Goal: Transaction & Acquisition: Purchase product/service

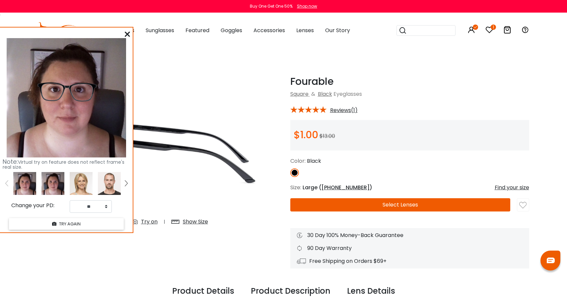
click at [397, 207] on button "Select Lenses" at bounding box center [400, 204] width 220 height 13
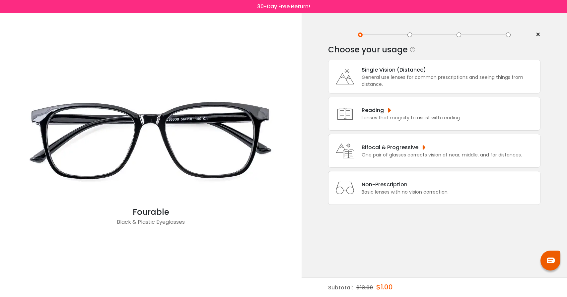
click at [392, 73] on div "Single Vision (Distance)" at bounding box center [448, 70] width 175 height 8
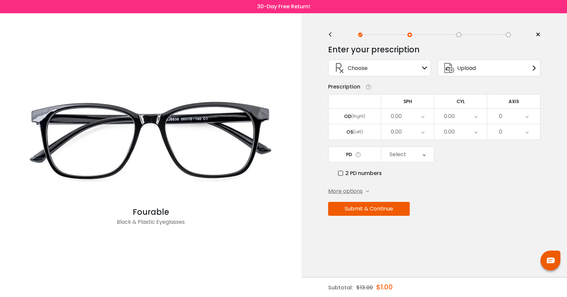
click at [326, 33] on div "< × Choose your usage Single Vision (Distance) This lens helps you see details …" at bounding box center [433, 155] width 265 height 284
click at [330, 34] on div "<" at bounding box center [333, 34] width 10 height 5
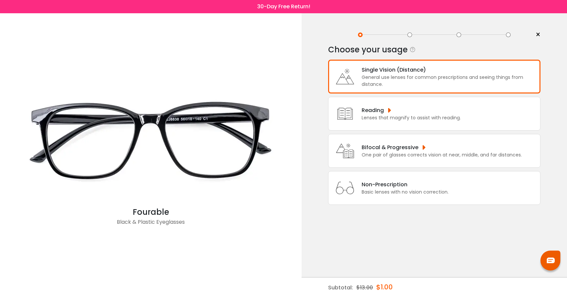
click at [398, 82] on div "General use lenses for common prescriptions and seeing things from distance." at bounding box center [448, 81] width 175 height 14
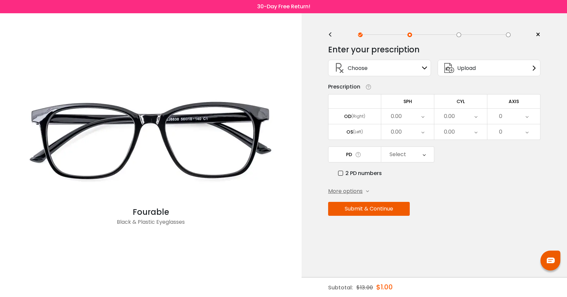
click at [350, 192] on span "More options" at bounding box center [345, 191] width 34 height 8
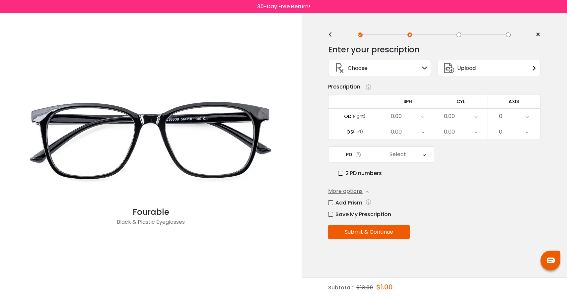
click at [371, 72] on div "Choose Sign In" at bounding box center [378, 68] width 95 height 16
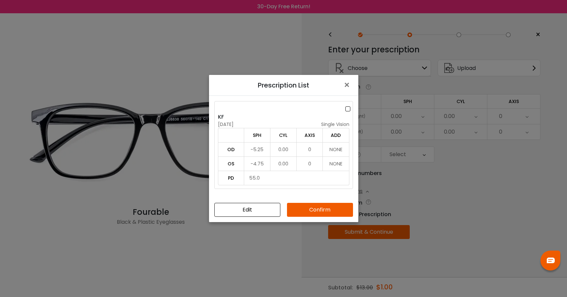
click at [313, 211] on button "Confirm" at bounding box center [320, 210] width 66 height 14
click at [329, 209] on button "Confirm" at bounding box center [320, 210] width 66 height 14
click at [321, 205] on button "Confirm" at bounding box center [320, 210] width 66 height 14
click at [320, 208] on button "Confirm" at bounding box center [320, 210] width 66 height 14
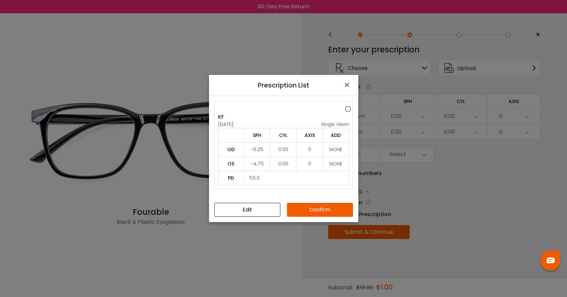
click at [320, 208] on button "Confirm" at bounding box center [320, 210] width 66 height 14
click at [460, 200] on div "Prescription List × KF [DATE] single vision SPH CYL AXIS ADD OD -5.25 0.00 0 NO…" at bounding box center [283, 148] width 567 height 297
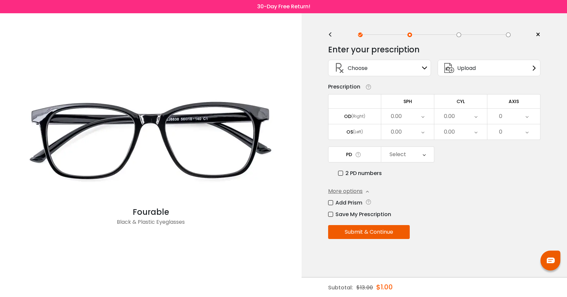
click at [388, 63] on div "Choose Sign In" at bounding box center [378, 68] width 95 height 16
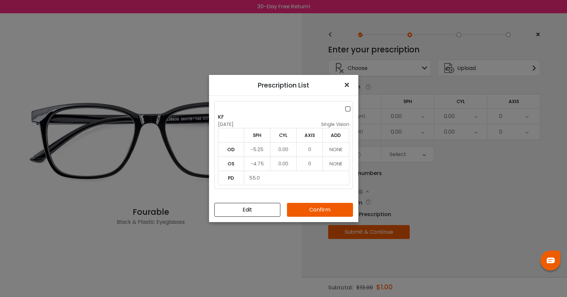
click at [348, 83] on span "×" at bounding box center [348, 85] width 10 height 14
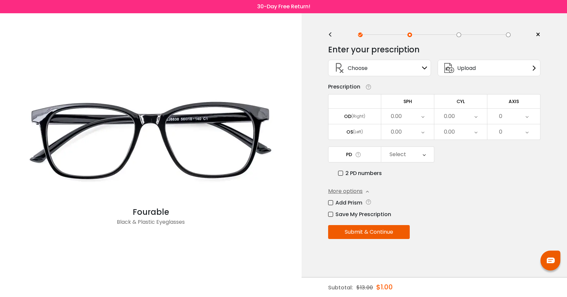
click at [398, 115] on div "0.00" at bounding box center [396, 116] width 11 height 13
click at [408, 185] on li "-5.25" at bounding box center [407, 184] width 53 height 12
click at [411, 134] on div "0.00" at bounding box center [407, 131] width 53 height 15
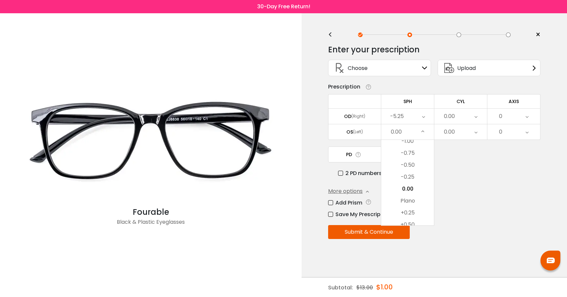
click at [385, 80] on div "Choose Sign In" at bounding box center [379, 69] width 109 height 27
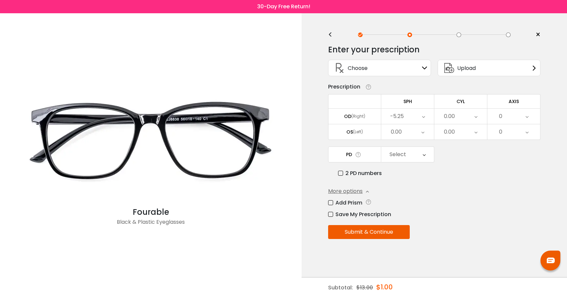
click at [384, 66] on div "Choose Sign In" at bounding box center [378, 68] width 95 height 16
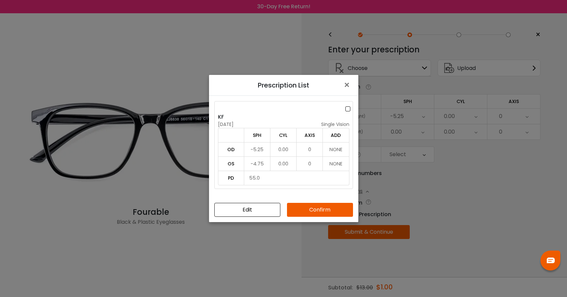
click at [384, 66] on div "Prescription List × KF [DATE] single vision SPH CYL AXIS ADD OD -5.25 0.00 0 NO…" at bounding box center [283, 148] width 567 height 297
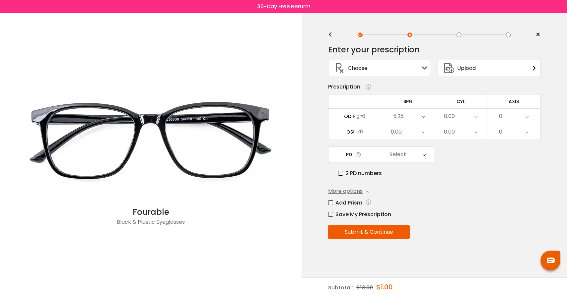
click at [397, 137] on div "0.00" at bounding box center [396, 131] width 11 height 13
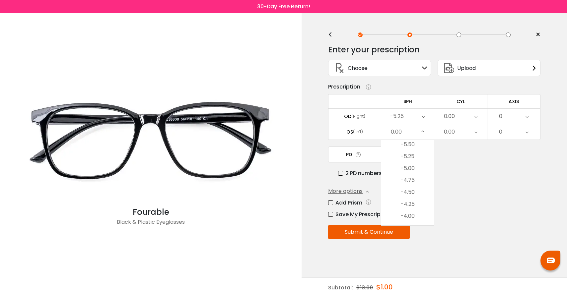
scroll to position [693, 0]
click at [404, 178] on li "-4.75" at bounding box center [407, 181] width 53 height 12
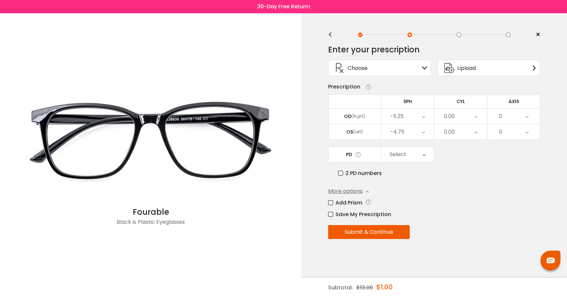
click at [456, 175] on div "2 PD numbers" at bounding box center [439, 173] width 202 height 8
click at [423, 160] on icon at bounding box center [423, 154] width 3 height 15
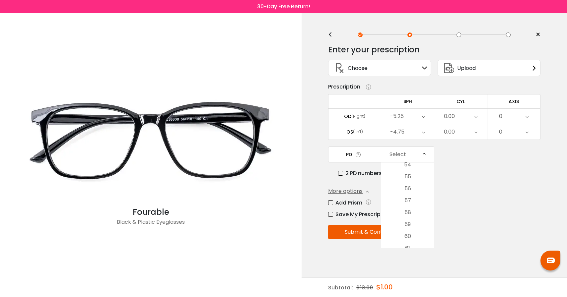
scroll to position [94, 0]
click at [415, 184] on li "55" at bounding box center [407, 182] width 53 height 12
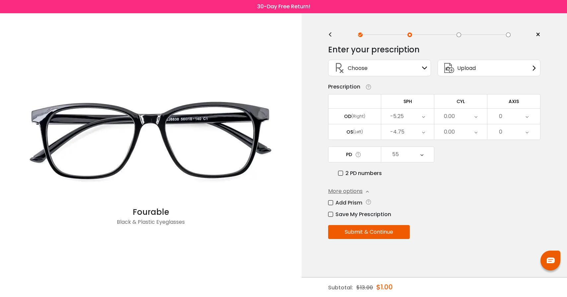
click at [374, 236] on button "Submit & Continue" at bounding box center [369, 232] width 82 height 14
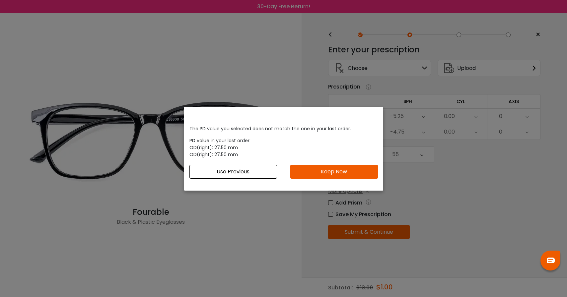
click at [329, 170] on button "Keep New" at bounding box center [334, 172] width 88 height 14
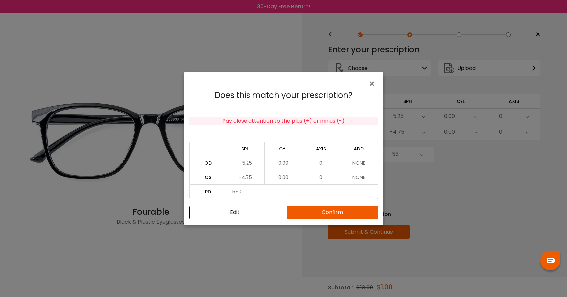
click at [322, 213] on button "Confirm" at bounding box center [332, 213] width 91 height 14
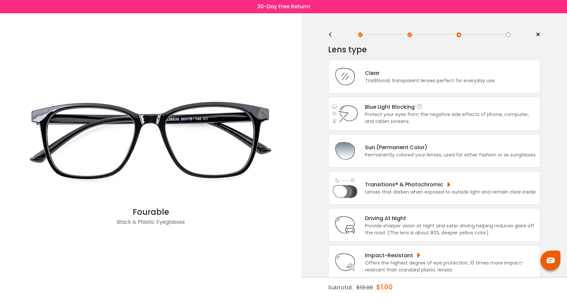
click at [408, 120] on div "Protect your eyes from the negative side effects of phone, computer, and tablet…" at bounding box center [451, 118] width 172 height 14
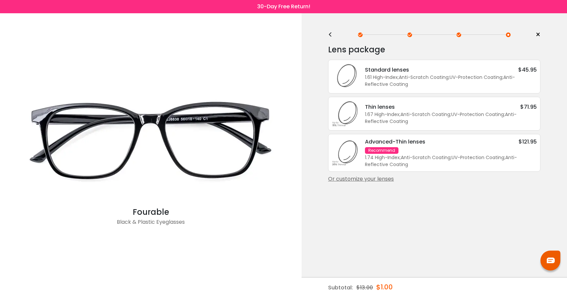
click at [331, 35] on div "<" at bounding box center [333, 34] width 10 height 5
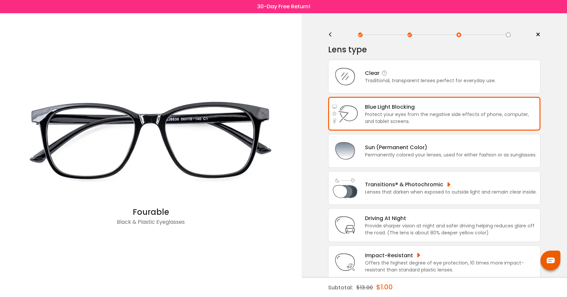
scroll to position [18, 0]
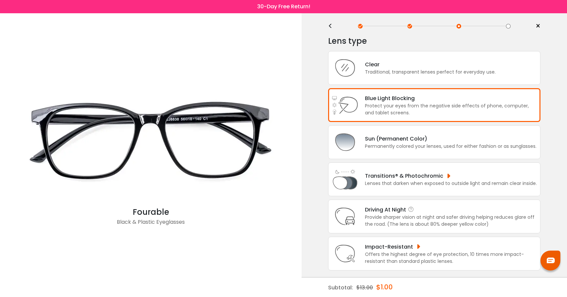
click at [370, 214] on div "Provide sharper vision at night and safer driving helping reduces glare off the…" at bounding box center [451, 221] width 172 height 14
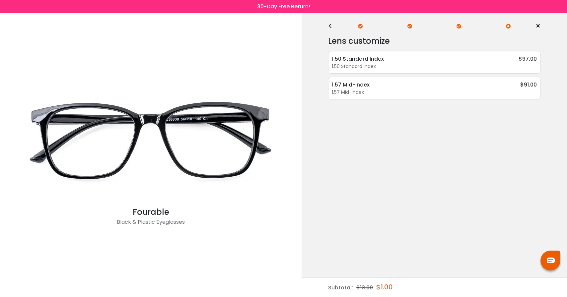
scroll to position [0, 0]
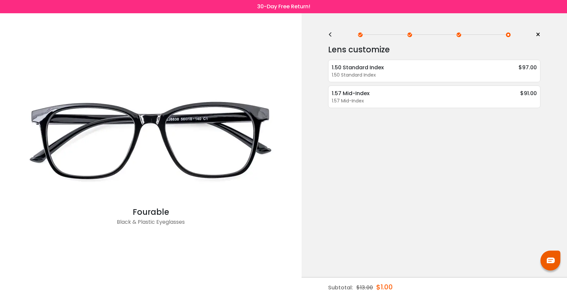
click at [334, 40] on div "Lens customize 1.50 Standard Index $97.00 1.50 Standard Index Super Hydrophobic…" at bounding box center [434, 87] width 212 height 95
click at [330, 35] on div "<" at bounding box center [333, 34] width 10 height 5
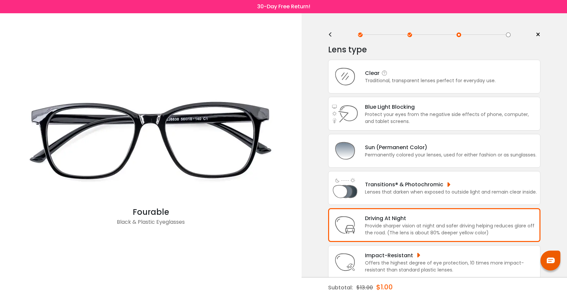
click at [377, 75] on div "Clear" at bounding box center [430, 73] width 131 height 8
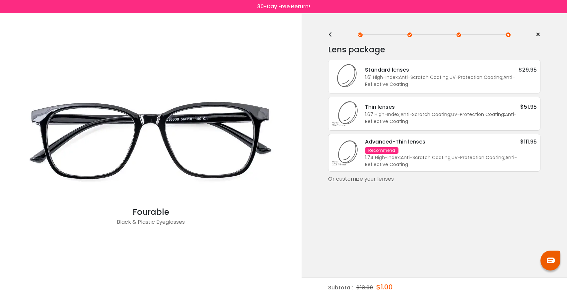
click at [329, 36] on div "<" at bounding box center [333, 34] width 10 height 5
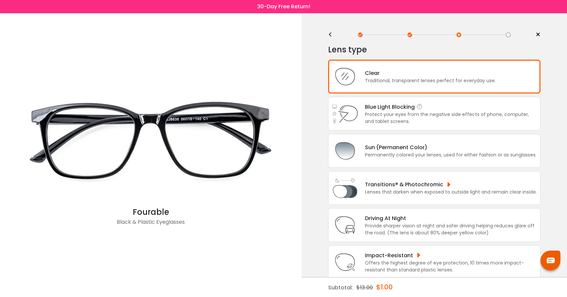
click at [382, 111] on div "Blue Light Blocking Blue Light Blocking Blue Light blocking lenses offer the be…" at bounding box center [451, 107] width 172 height 8
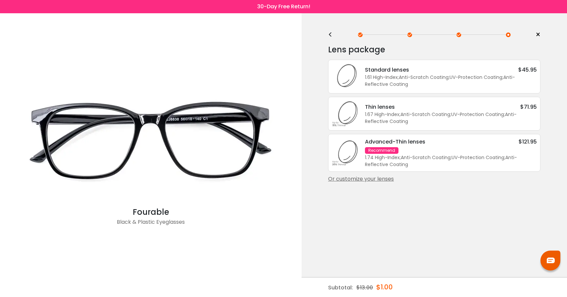
click at [388, 80] on div "1.61 High-Index ; Anti-Scratch Coating ; UV-Protection Coating ; Anti-Reflectiv…" at bounding box center [451, 81] width 172 height 14
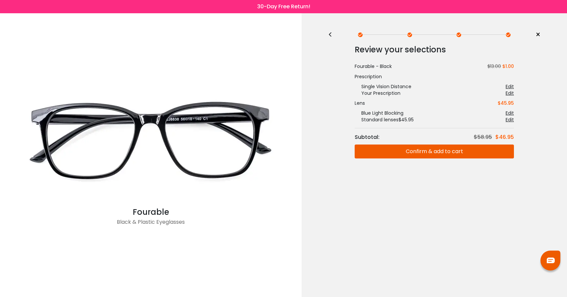
click at [414, 152] on button "Confirm & add to cart" at bounding box center [433, 152] width 159 height 14
